Goal: Task Accomplishment & Management: Manage account settings

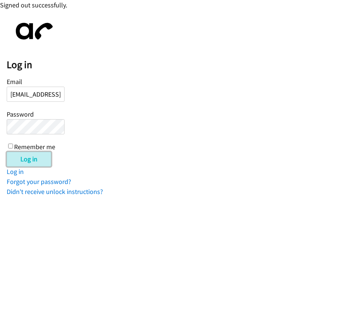
click at [31, 157] on input "Log in" at bounding box center [29, 159] width 44 height 15
click at [50, 91] on input "[EMAIL_ADDRESS][DOMAIN_NAME]" at bounding box center [36, 94] width 58 height 15
click at [7, 152] on input "Log in" at bounding box center [29, 159] width 44 height 15
click at [30, 94] on input "[EMAIL_ADDRESS][DOMAIN_NAME]" at bounding box center [36, 94] width 58 height 15
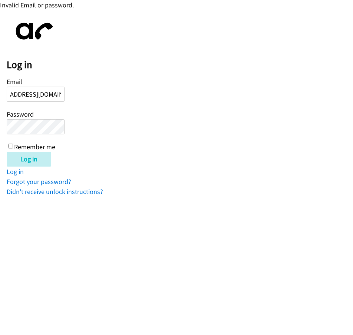
click at [40, 96] on input "[EMAIL_ADDRESS][DOMAIN_NAME]" at bounding box center [36, 94] width 58 height 15
click at [51, 95] on input "razucena@lendingpoint.com" at bounding box center [36, 94] width 58 height 15
type input "razucena@lendingpoint.com"
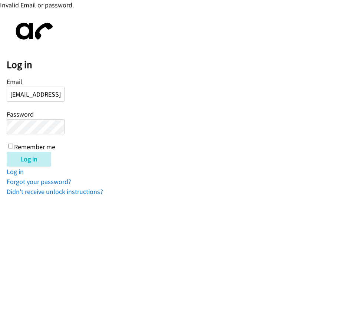
click at [7, 152] on input "Log in" at bounding box center [29, 159] width 44 height 15
click at [199, 113] on form "Email Password Remember me Log in" at bounding box center [180, 121] width 346 height 91
click at [26, 89] on input "Email" at bounding box center [36, 94] width 58 height 15
type input "Razucena@lendingpoint.com"
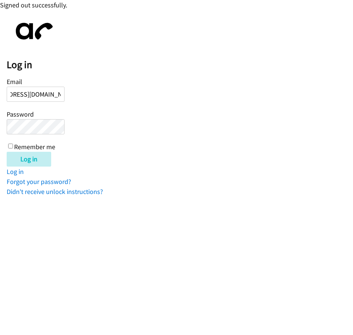
scroll to position [0, 0]
click at [7, 152] on input "Log in" at bounding box center [29, 159] width 44 height 15
